Goal: Navigation & Orientation: Find specific page/section

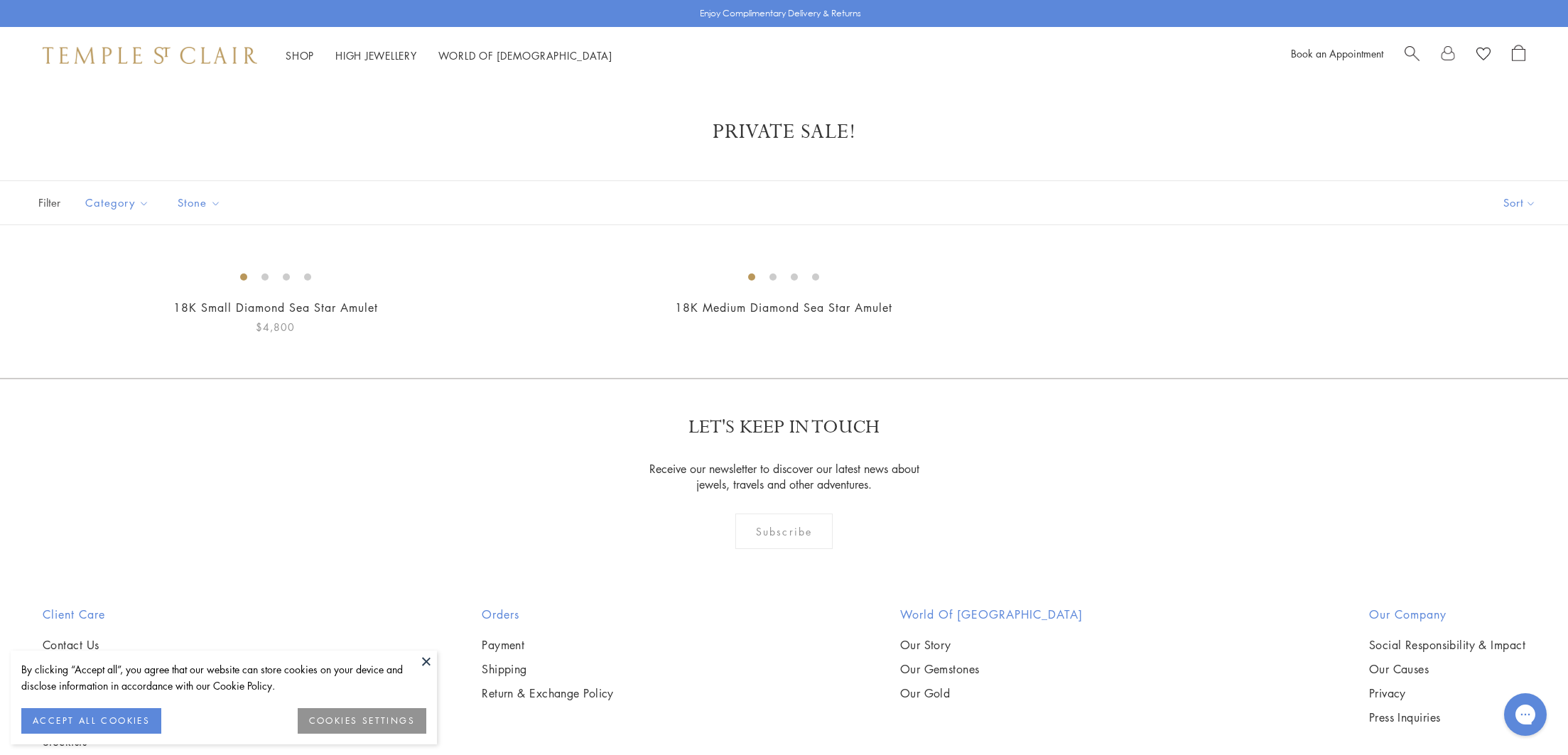
click at [429, 656] on button at bounding box center [426, 661] width 21 height 21
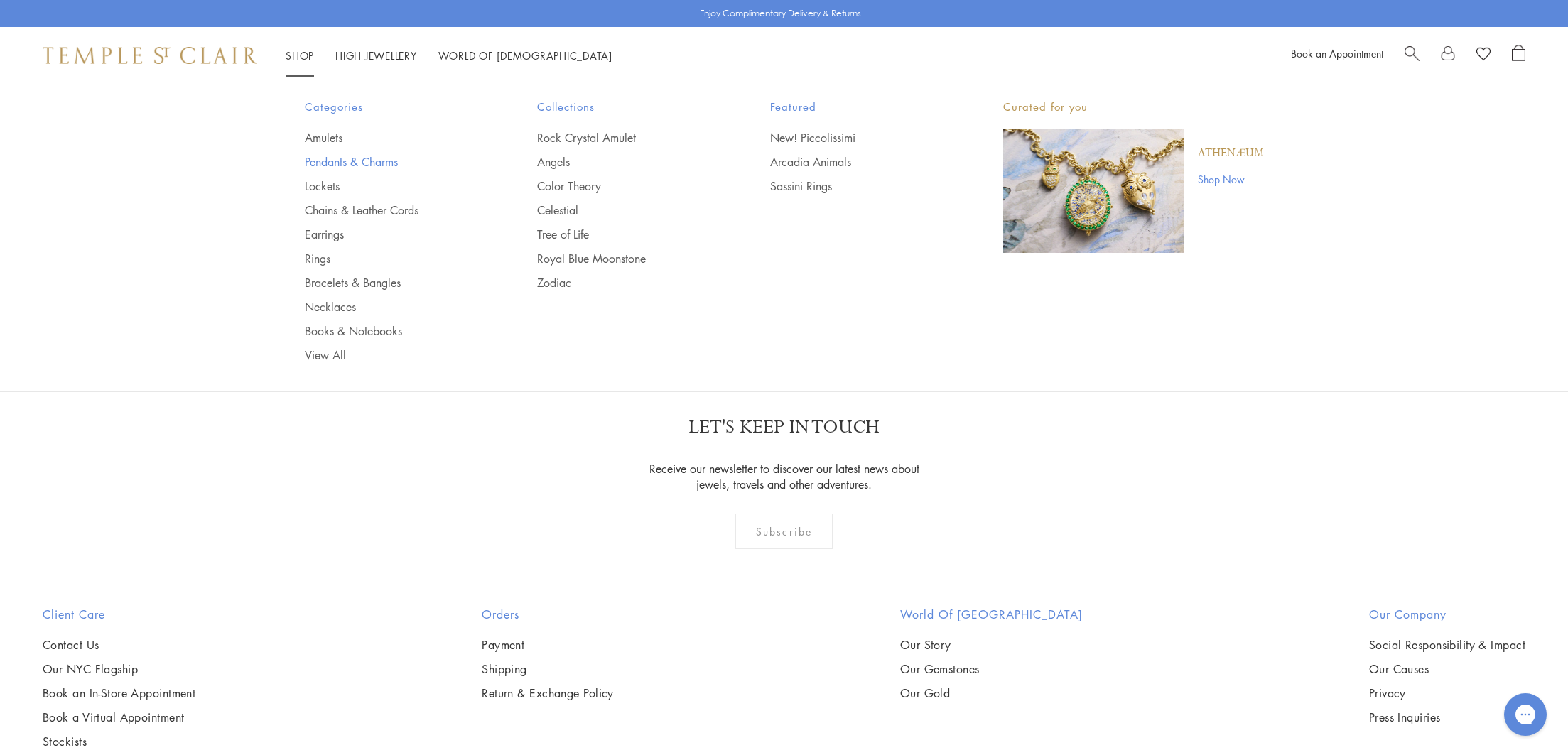
click at [345, 157] on link "Pendants & Charms" at bounding box center [393, 161] width 176 height 15
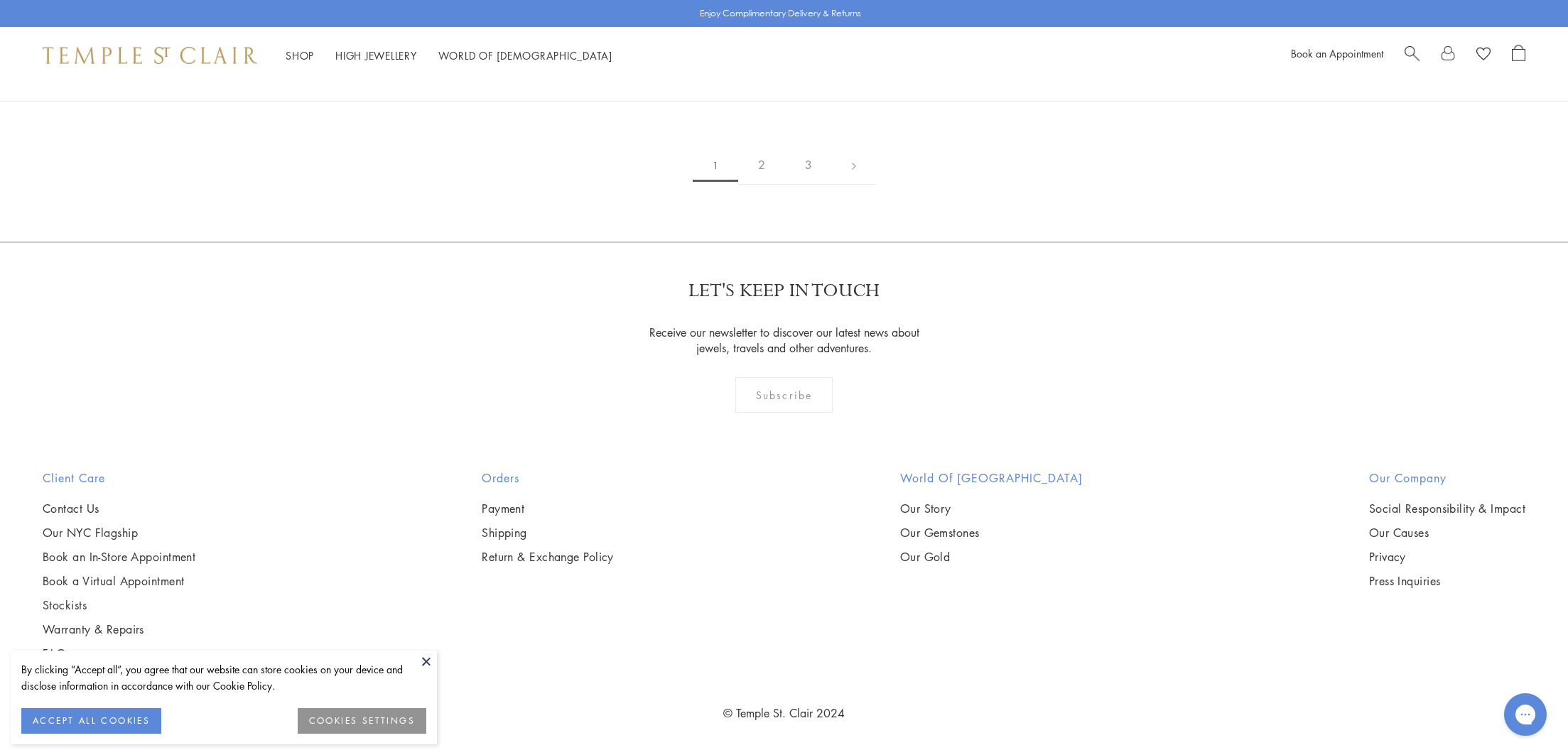
scroll to position [4405, 0]
click at [431, 656] on button at bounding box center [426, 661] width 21 height 21
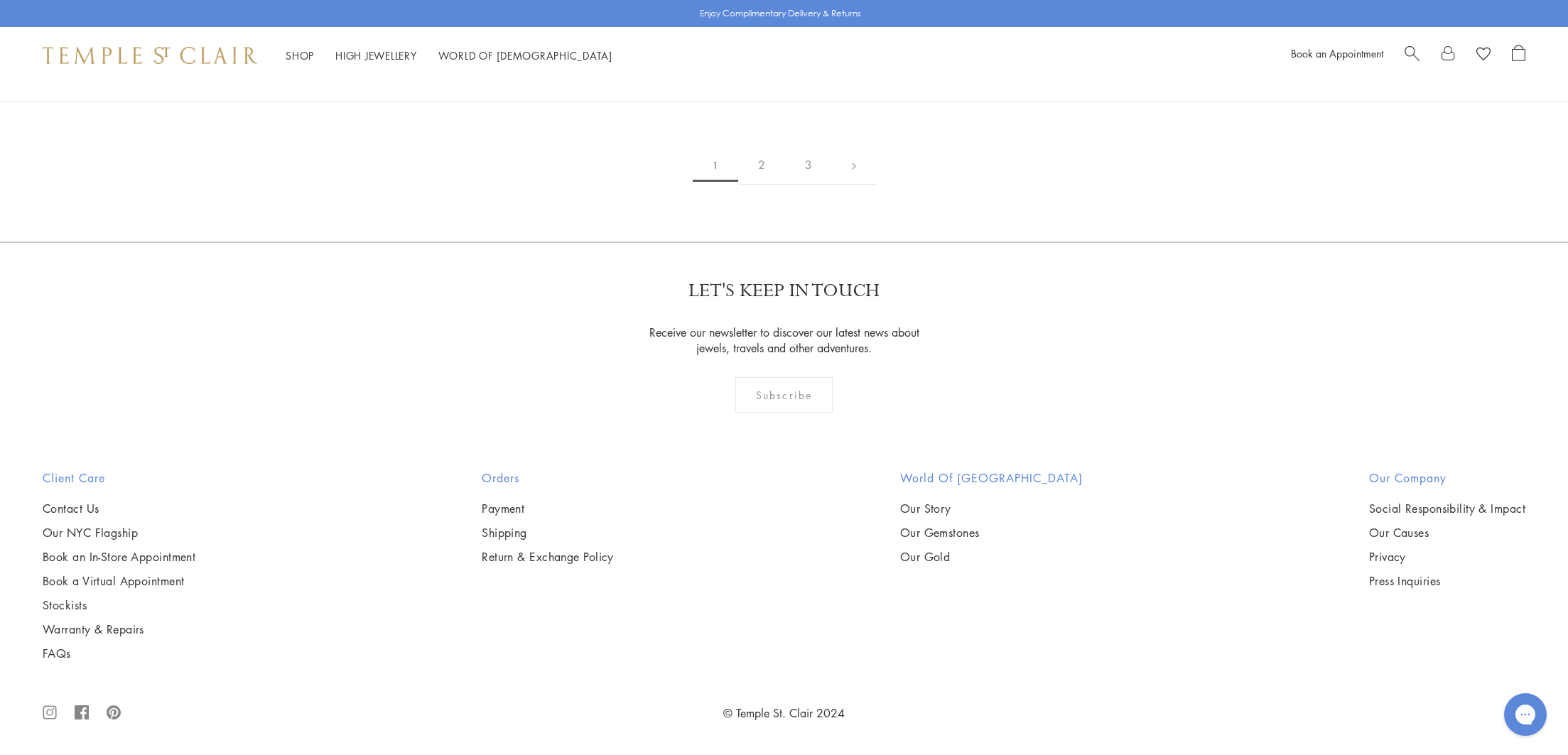
scroll to position [12752, 0]
click at [762, 162] on link "2" at bounding box center [762, 166] width 47 height 39
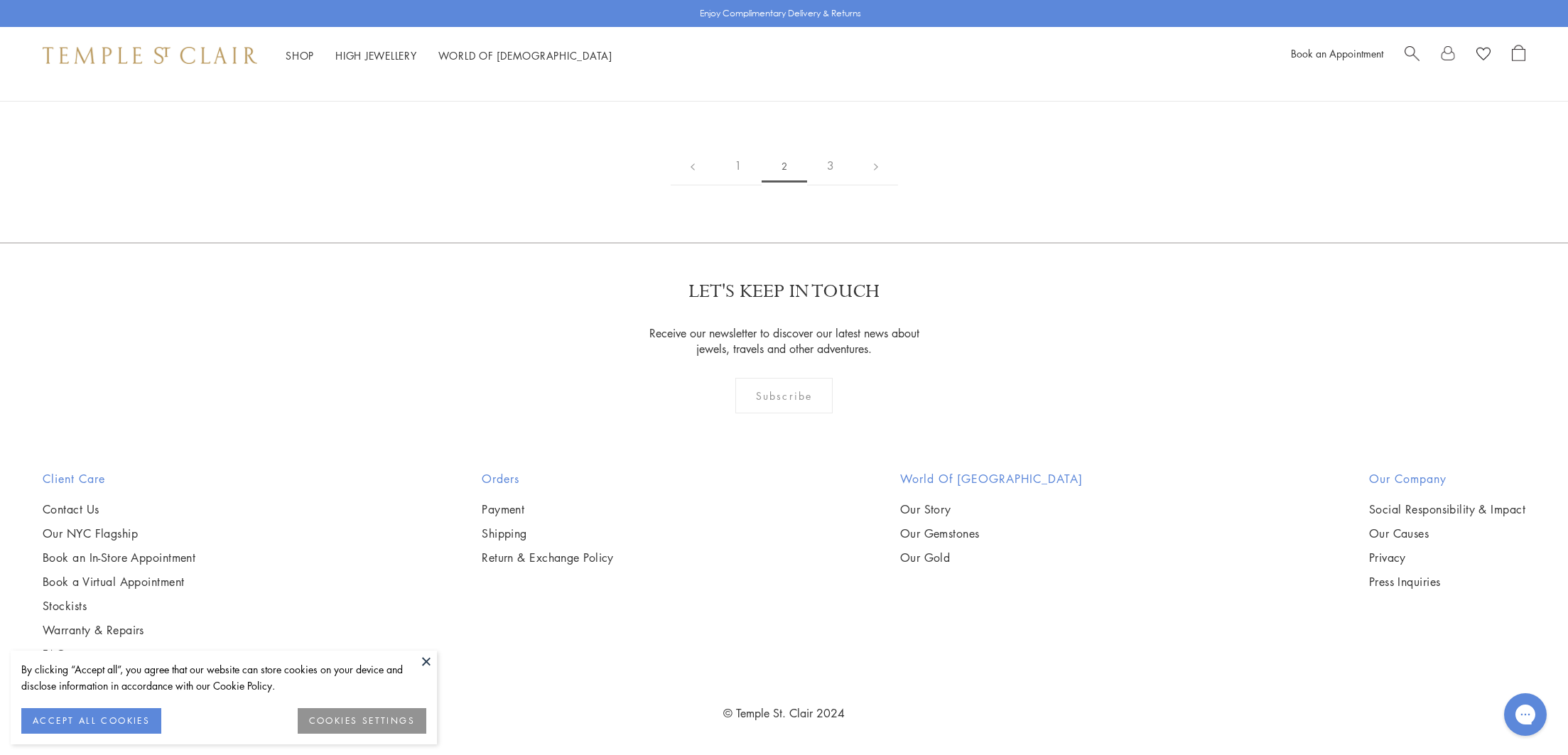
scroll to position [10736, 0]
click at [831, 185] on link "3" at bounding box center [831, 166] width 47 height 39
